Goal: Navigation & Orientation: Find specific page/section

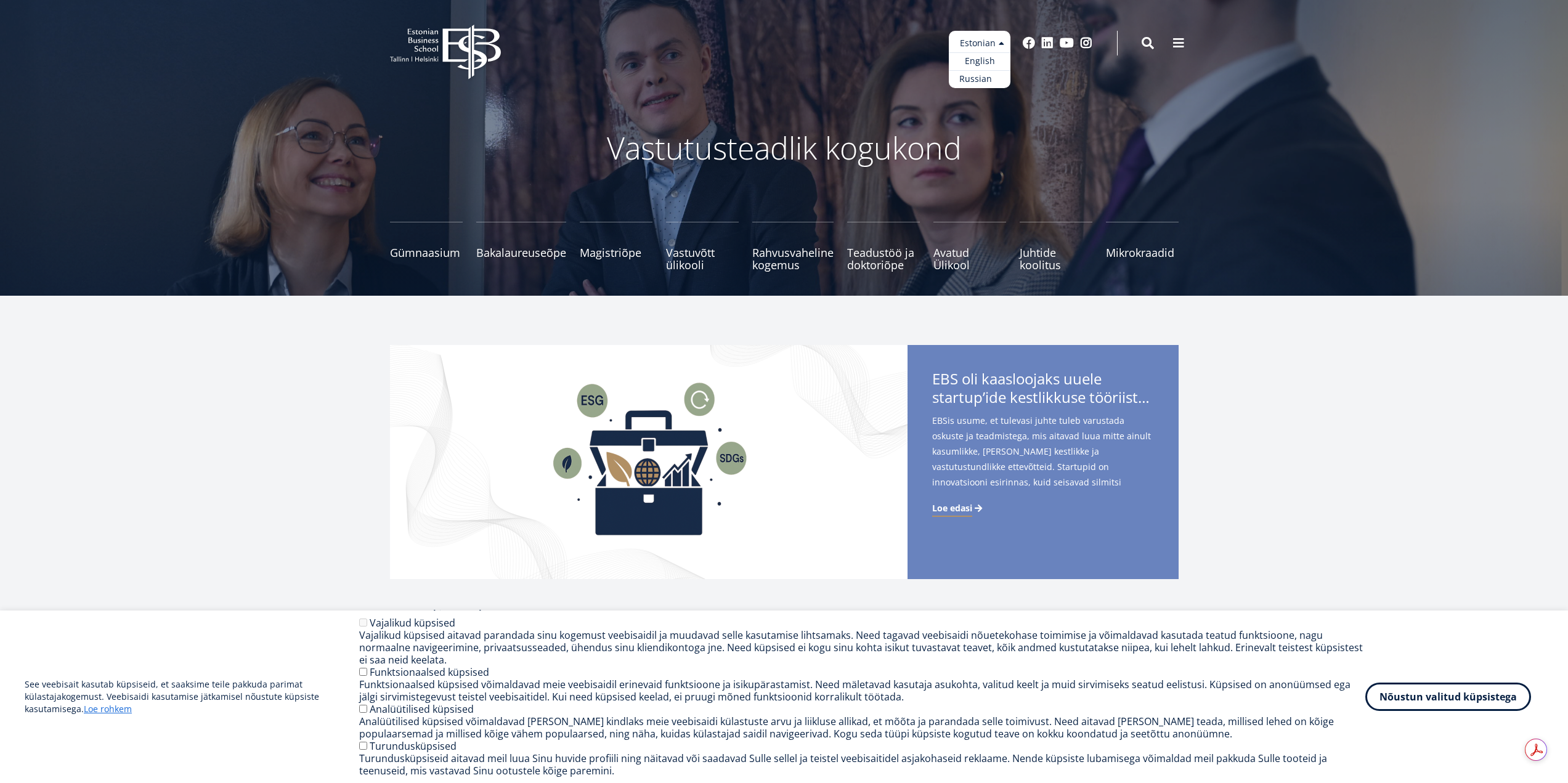
click at [980, 83] on link "Russian" at bounding box center [979, 80] width 61 height 18
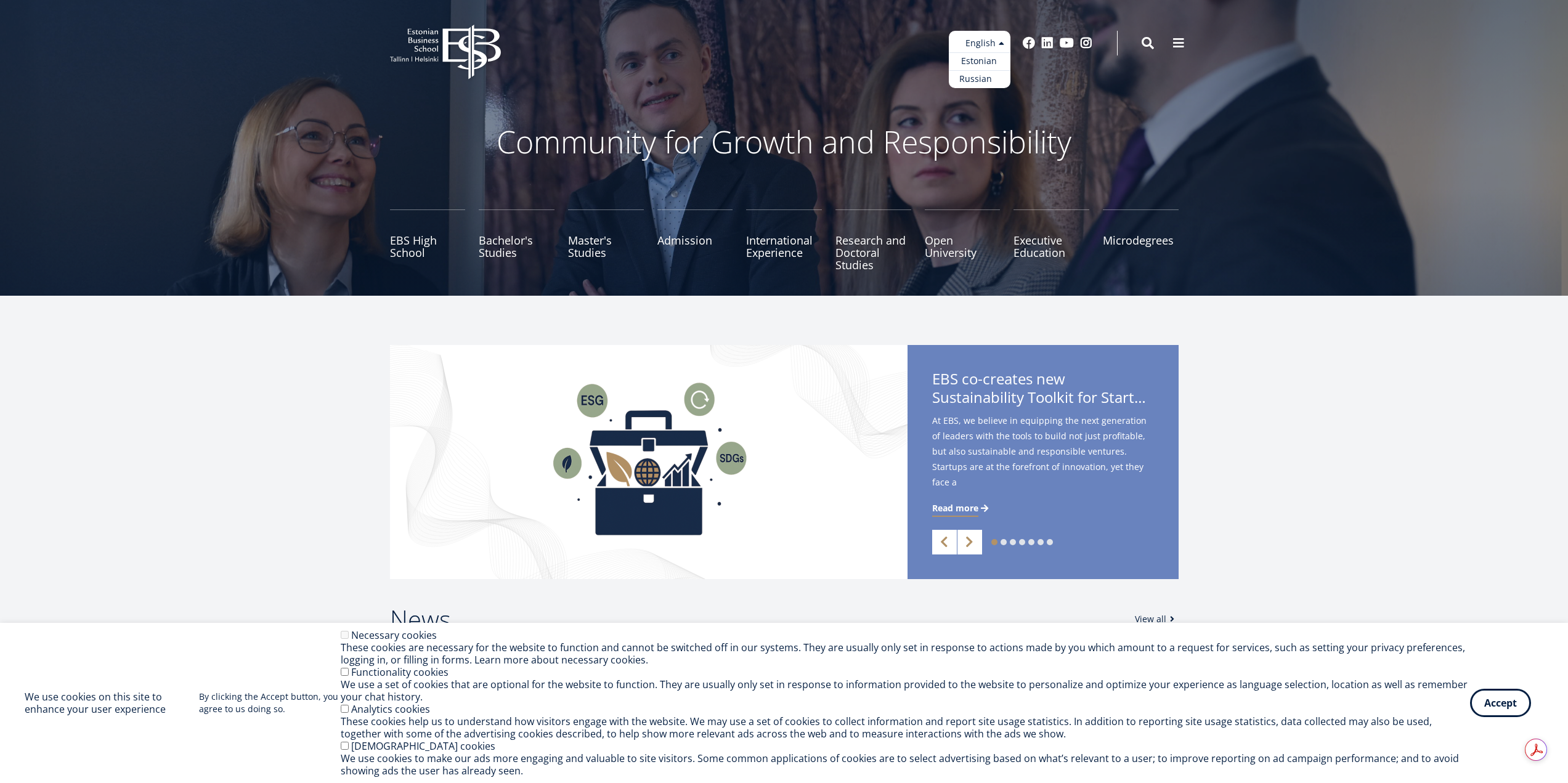
click at [968, 78] on link "Russian" at bounding box center [979, 80] width 61 height 18
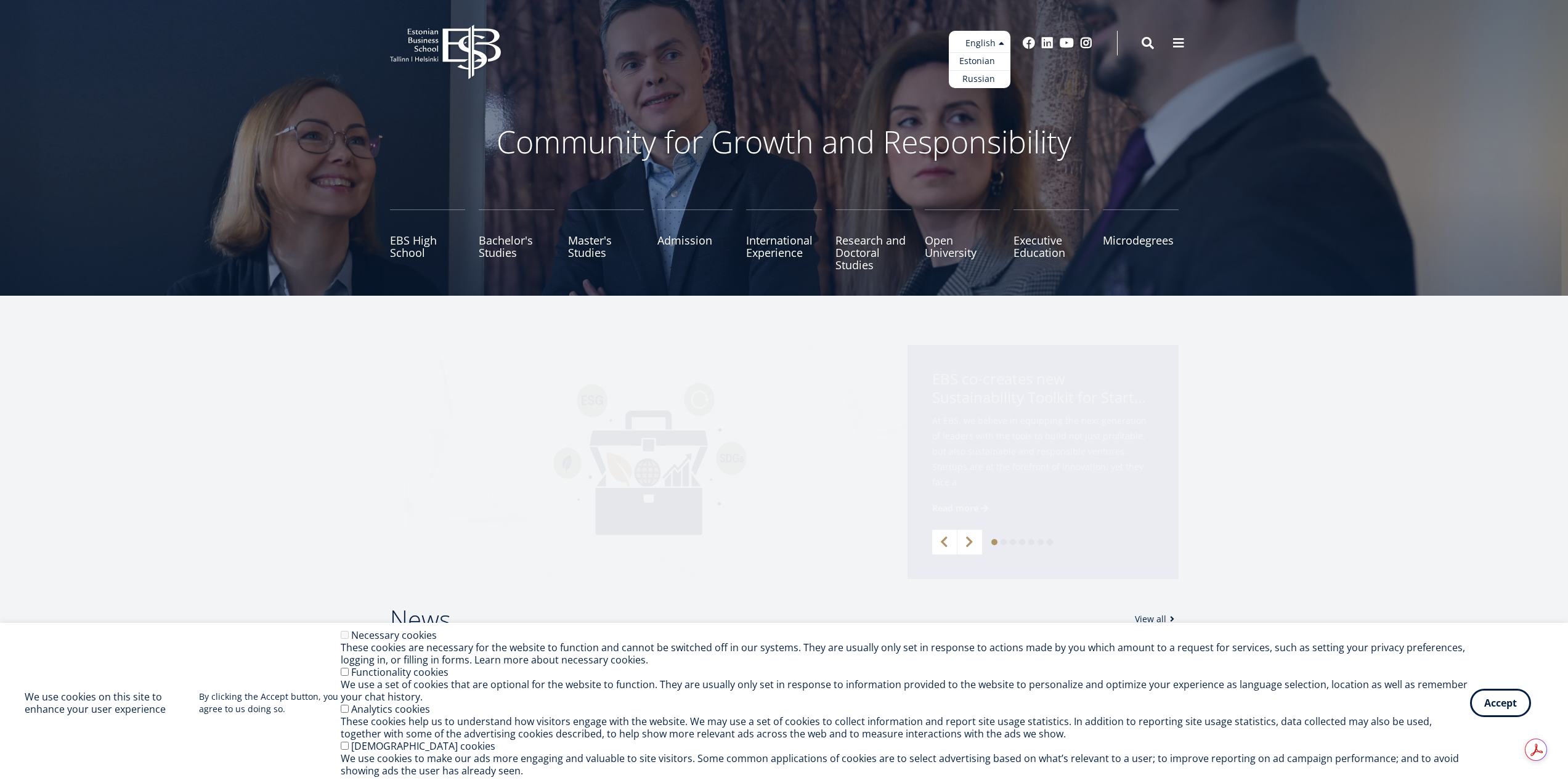
click at [976, 61] on link "Estonian" at bounding box center [979, 61] width 61 height 18
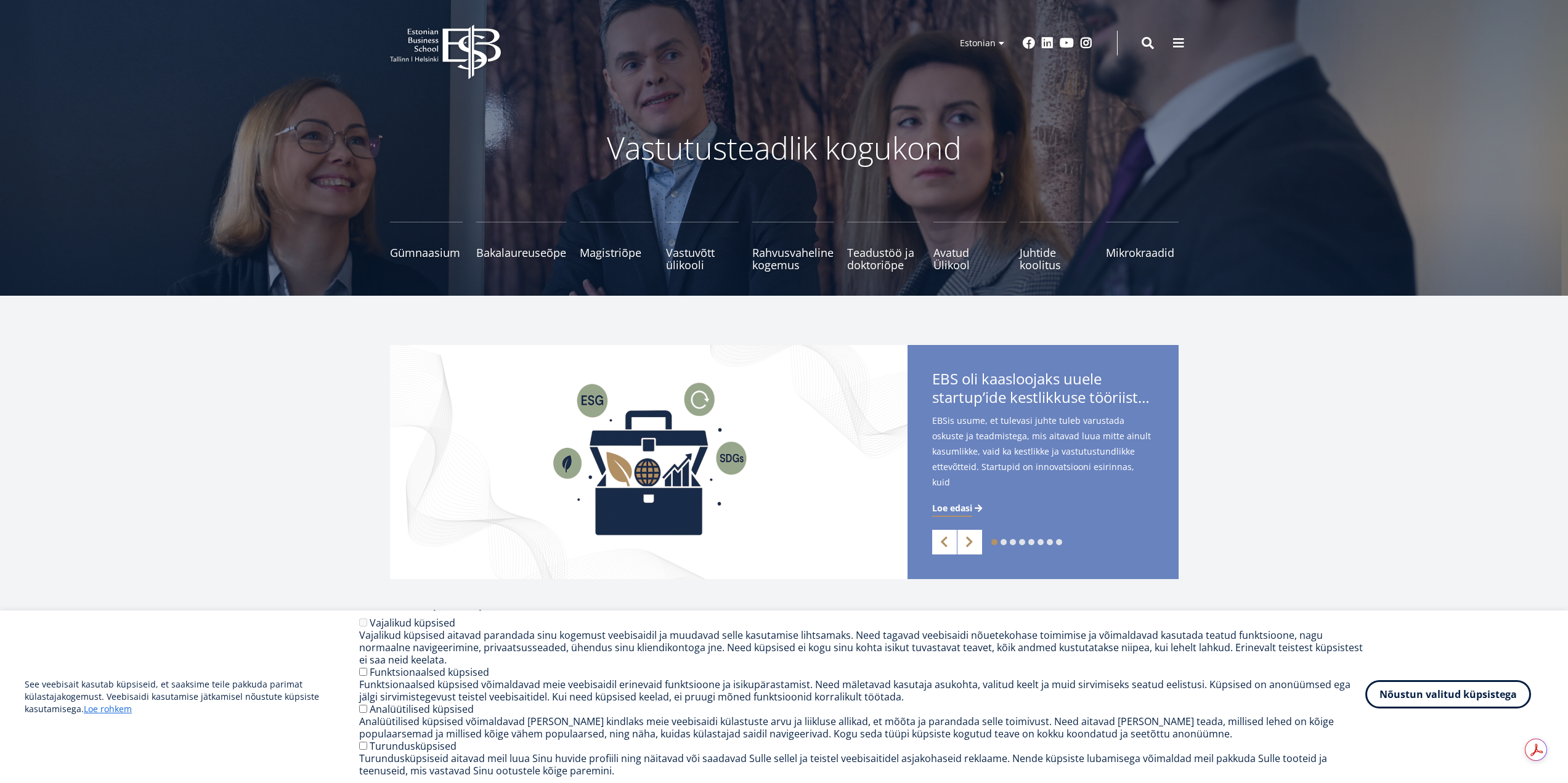
click at [1413, 702] on button "Nõustun valitud küpsistega" at bounding box center [1448, 693] width 165 height 28
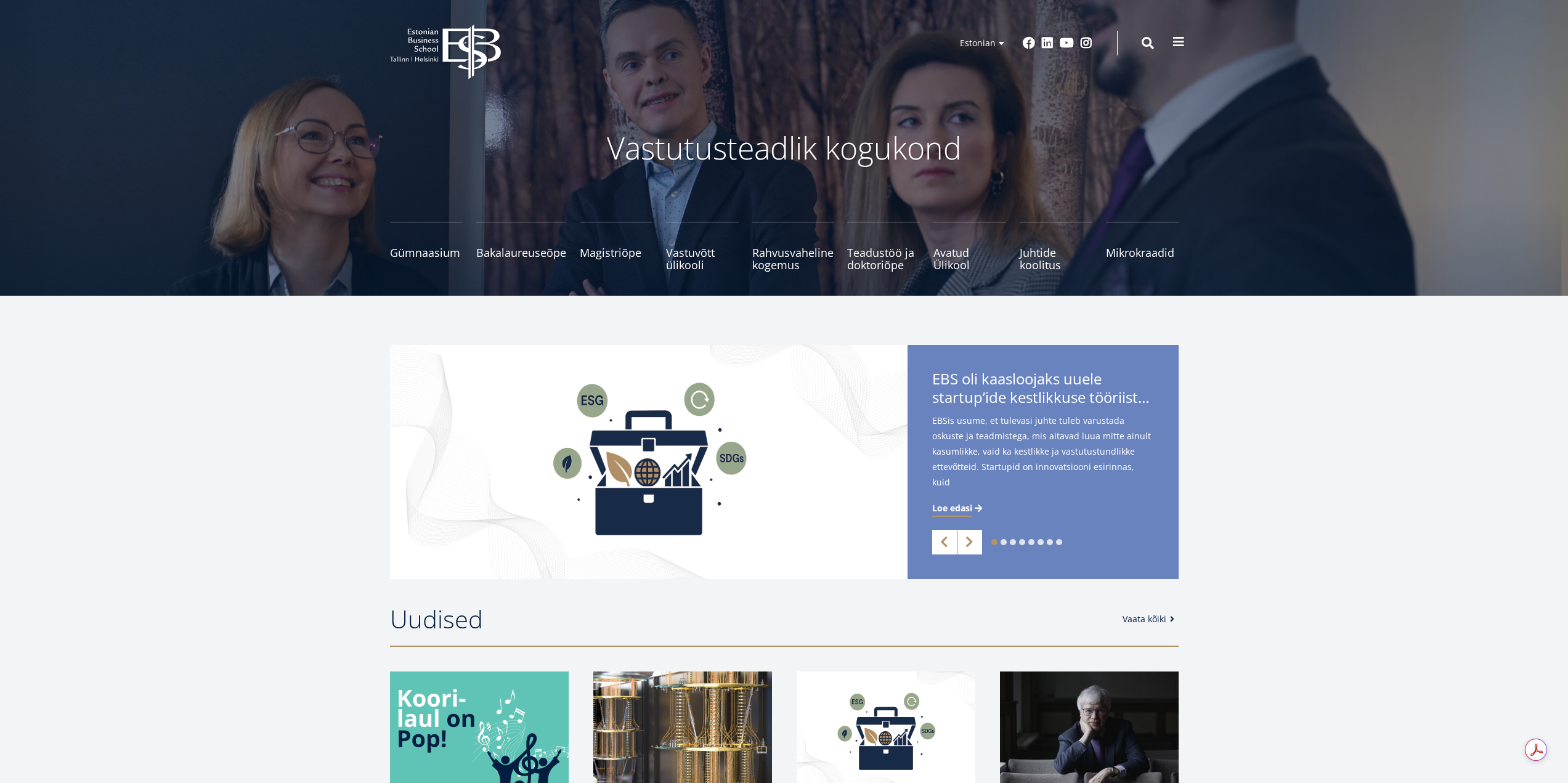
click at [1181, 42] on span at bounding box center [1179, 42] width 12 height 12
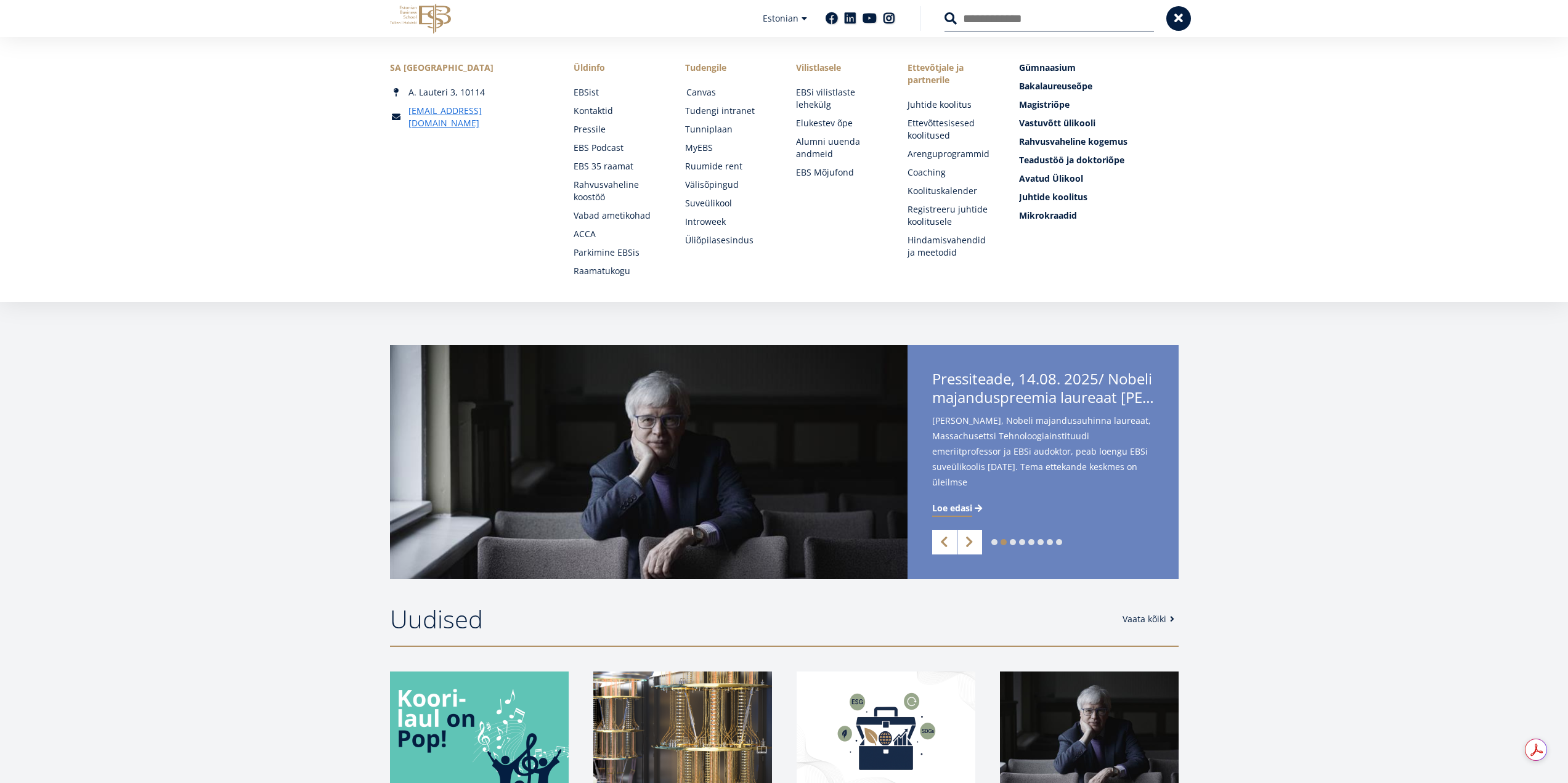
click at [695, 93] on link "Canvas" at bounding box center [729, 93] width 87 height 12
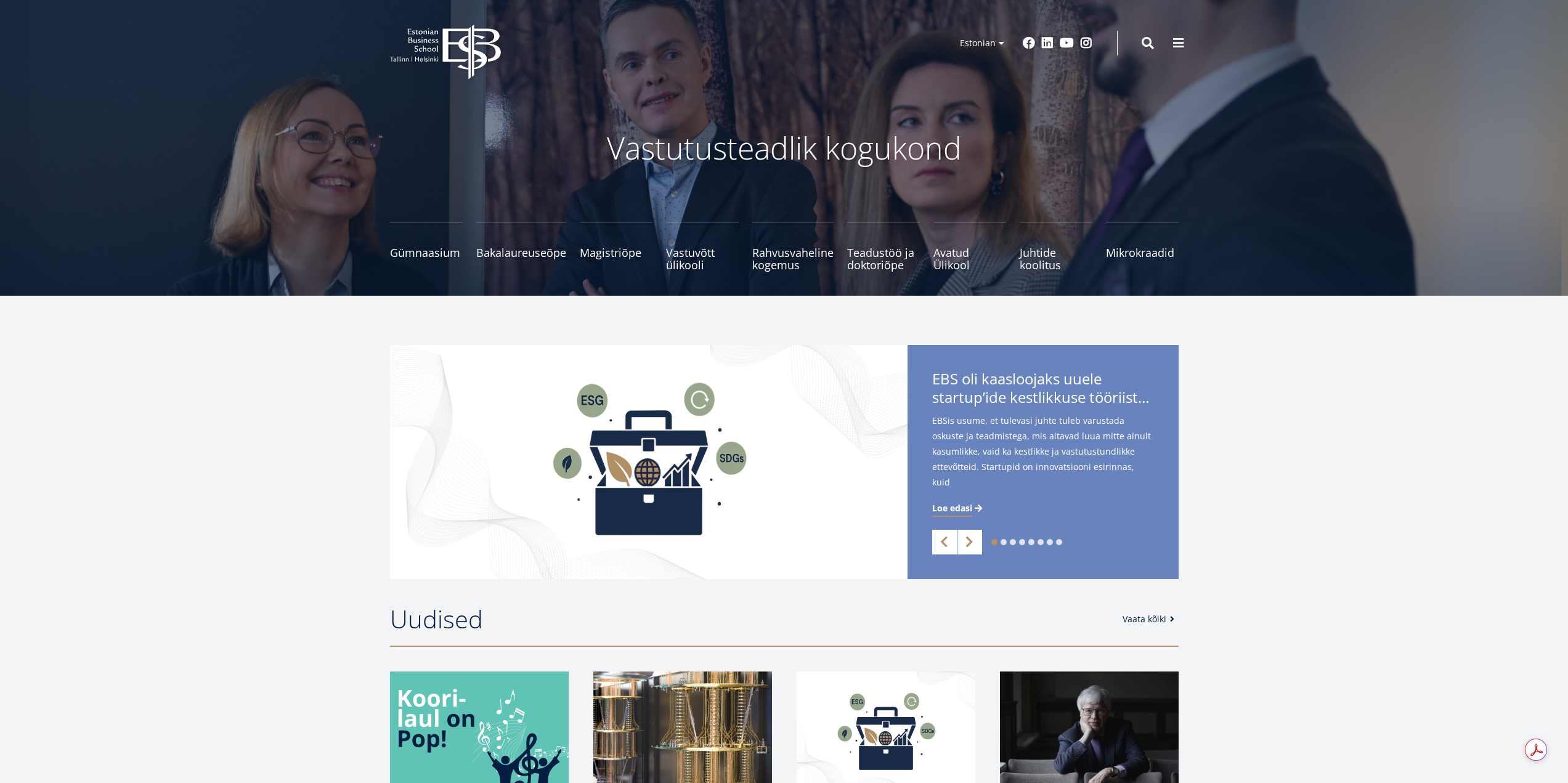
click at [1173, 40] on span at bounding box center [1179, 43] width 12 height 12
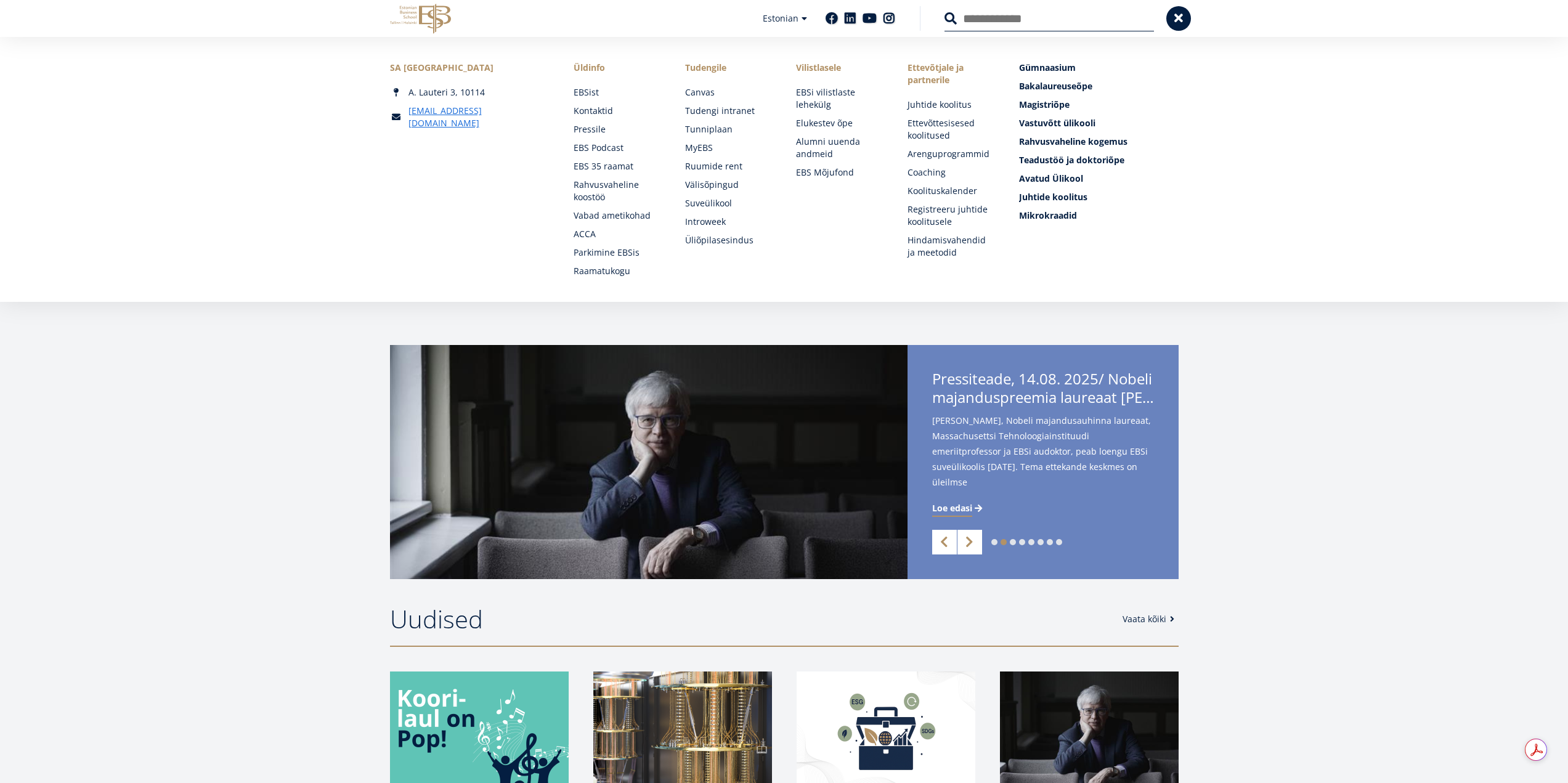
click at [116, 518] on div "1 2 3 4 5 6 7 8 Previous Next EBS oli kaasloojaks uuele startup’ide kestlikkuse…" at bounding box center [784, 462] width 1568 height 234
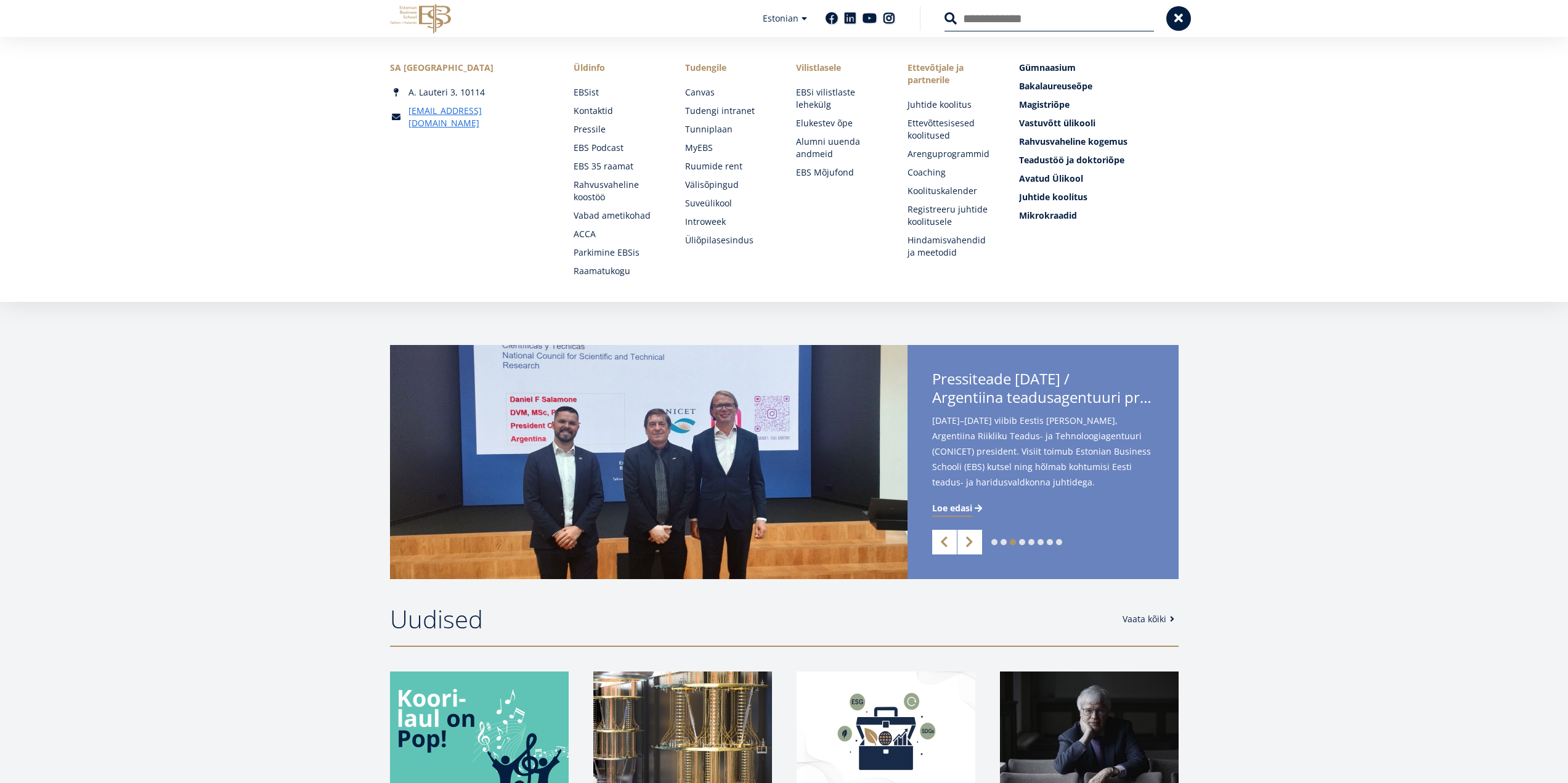
click at [429, 20] on icon "EBS Logo Created with Sketch." at bounding box center [420, 19] width 61 height 30
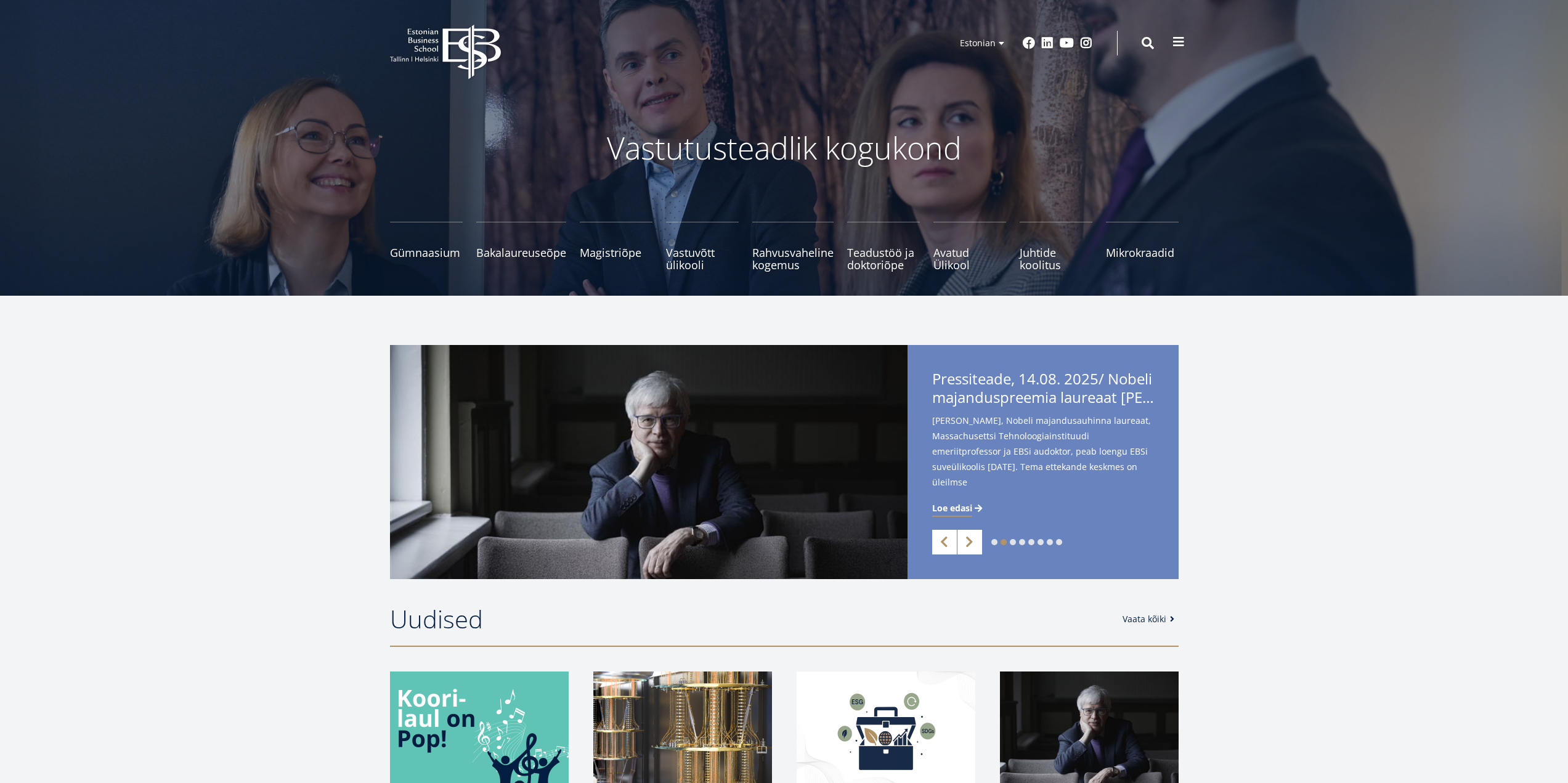
click at [1186, 36] on button at bounding box center [1179, 42] width 24 height 24
